Goal: Check status: Check status

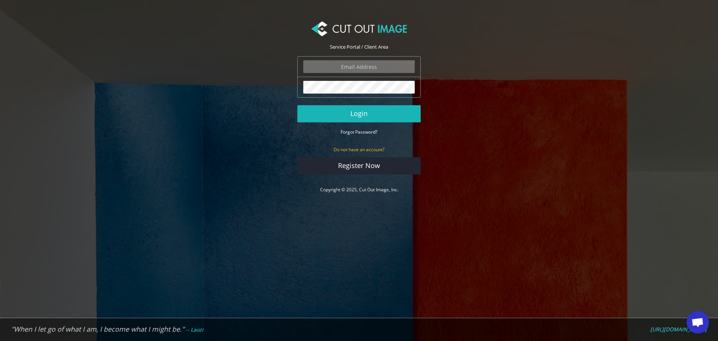
type input "[PERSON_NAME][EMAIL_ADDRESS][DOMAIN_NAME]"
click at [337, 121] on button "Login" at bounding box center [358, 113] width 123 height 17
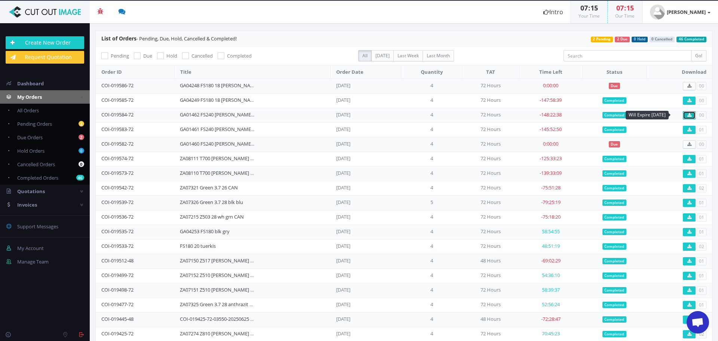
click at [688, 115] on icon at bounding box center [690, 115] width 4 height 4
click at [186, 128] on link "GA01461 FS240 schwarz rot" at bounding box center [220, 129] width 80 height 7
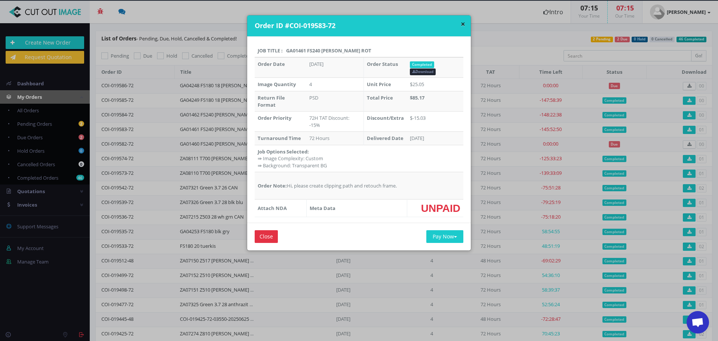
click at [290, 48] on th "Job Title : GA01461 FS240 schwarz rot" at bounding box center [359, 50] width 209 height 13
copy th "GA01461"
click at [267, 239] on input "Close" at bounding box center [266, 236] width 23 height 13
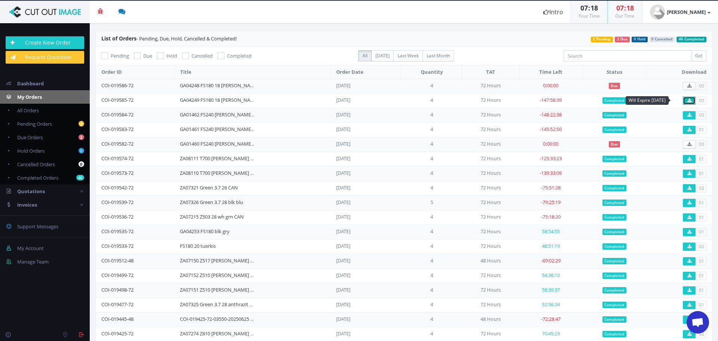
click at [688, 101] on icon at bounding box center [690, 100] width 4 height 4
click at [207, 99] on link "GA04249 FS180 18 schwarz türkis" at bounding box center [226, 100] width 93 height 7
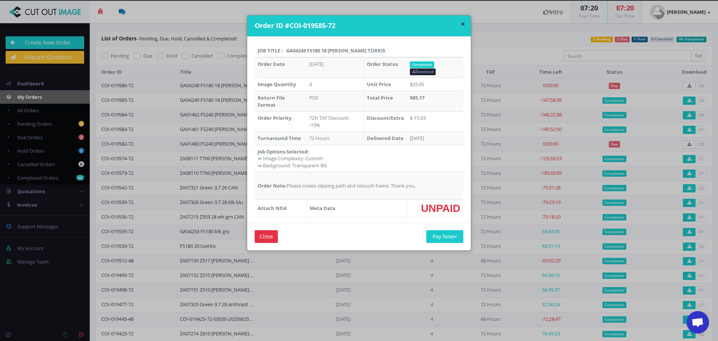
click at [290, 52] on th "Job Title : GA04249 FS180 18 schwarz türkis" at bounding box center [359, 50] width 209 height 13
copy th "GA04249"
click at [462, 21] on button "×" at bounding box center [463, 24] width 4 height 8
